Goal: Information Seeking & Learning: Check status

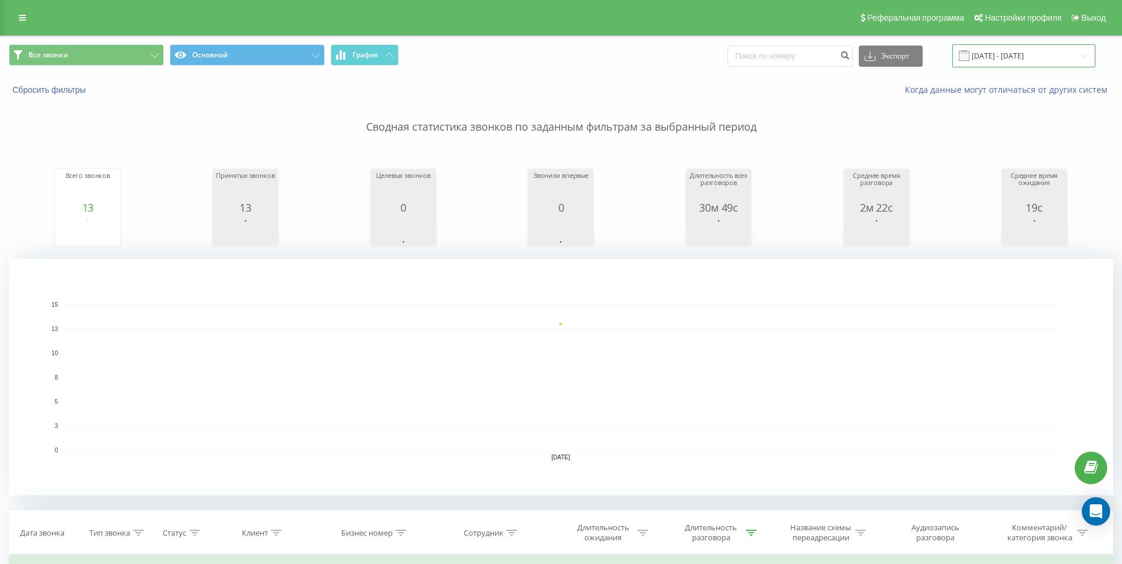
click at [1007, 59] on input "[DATE] - [DATE]" at bounding box center [1023, 55] width 143 height 23
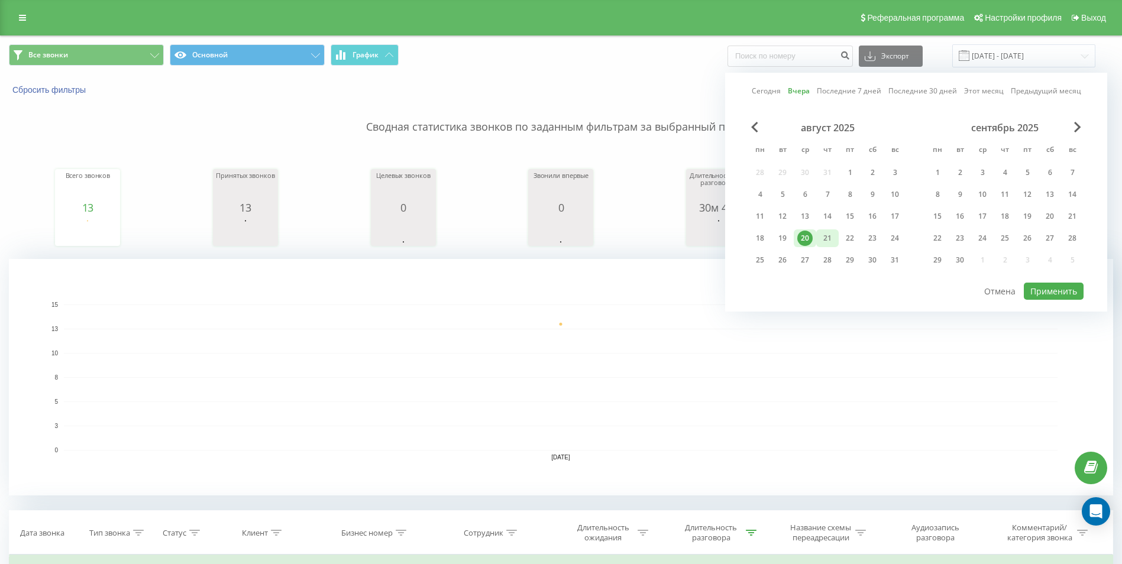
click at [824, 235] on div "21" at bounding box center [827, 238] width 15 height 15
click at [1050, 293] on button "Применить" at bounding box center [1054, 291] width 60 height 17
type input "[DATE] - [DATE]"
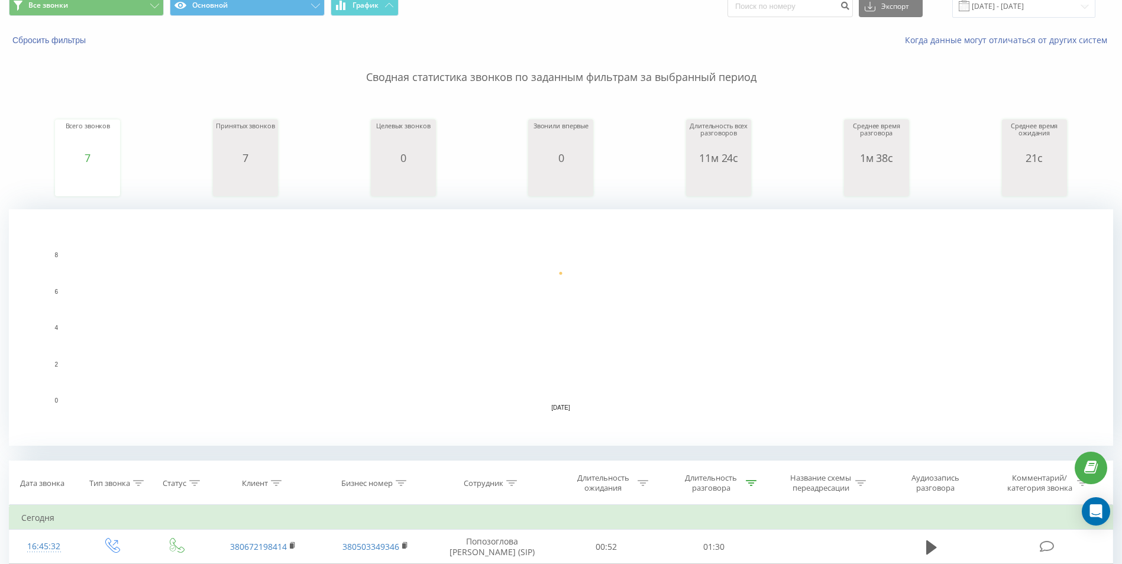
scroll to position [237, 0]
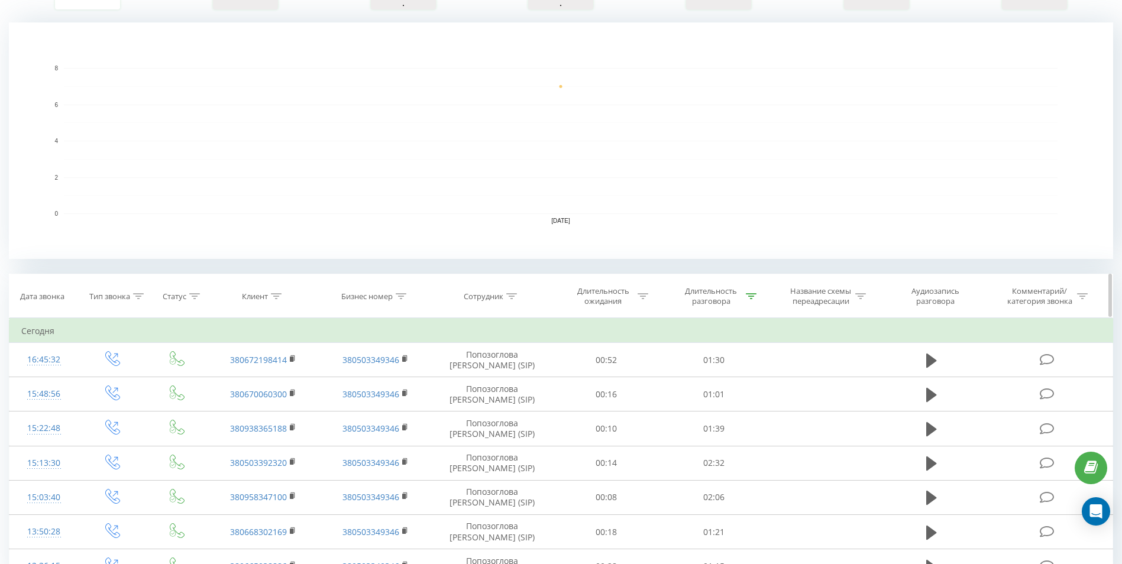
click at [759, 296] on div "Длительность разговора" at bounding box center [714, 296] width 108 height 20
click at [699, 383] on input "01:00" at bounding box center [714, 381] width 104 height 21
type input "00:40"
click at [749, 406] on span "OK" at bounding box center [738, 404] width 33 height 18
